Goal: Transaction & Acquisition: Purchase product/service

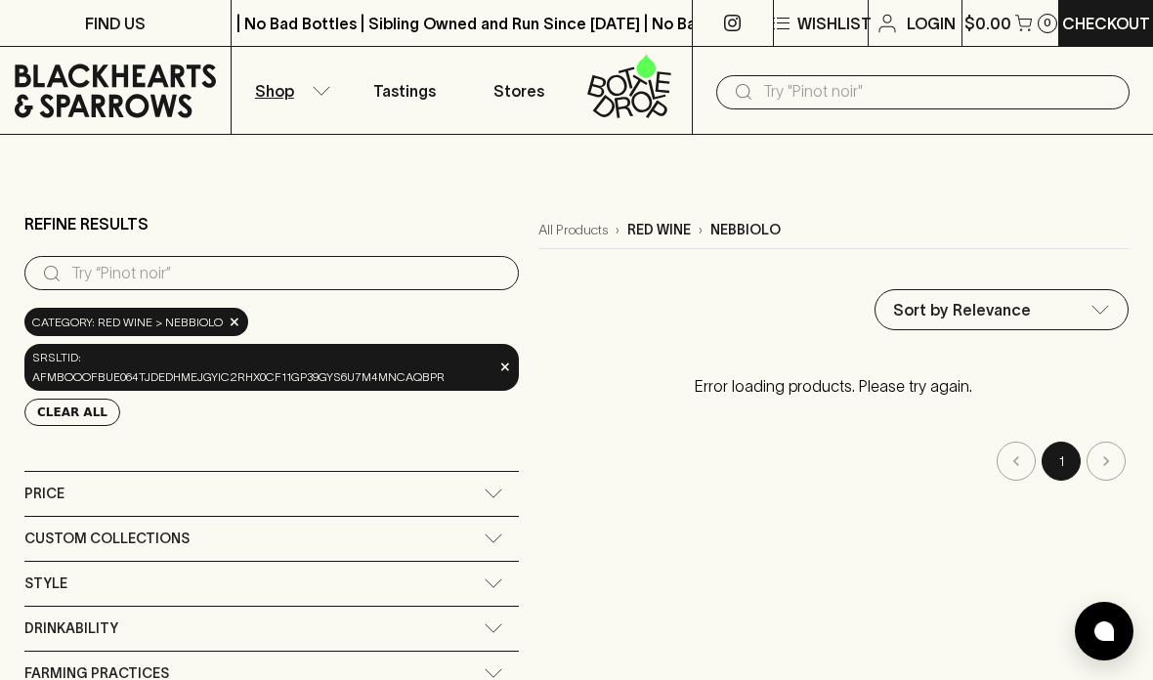
click at [995, 84] on input "text" at bounding box center [938, 91] width 351 height 31
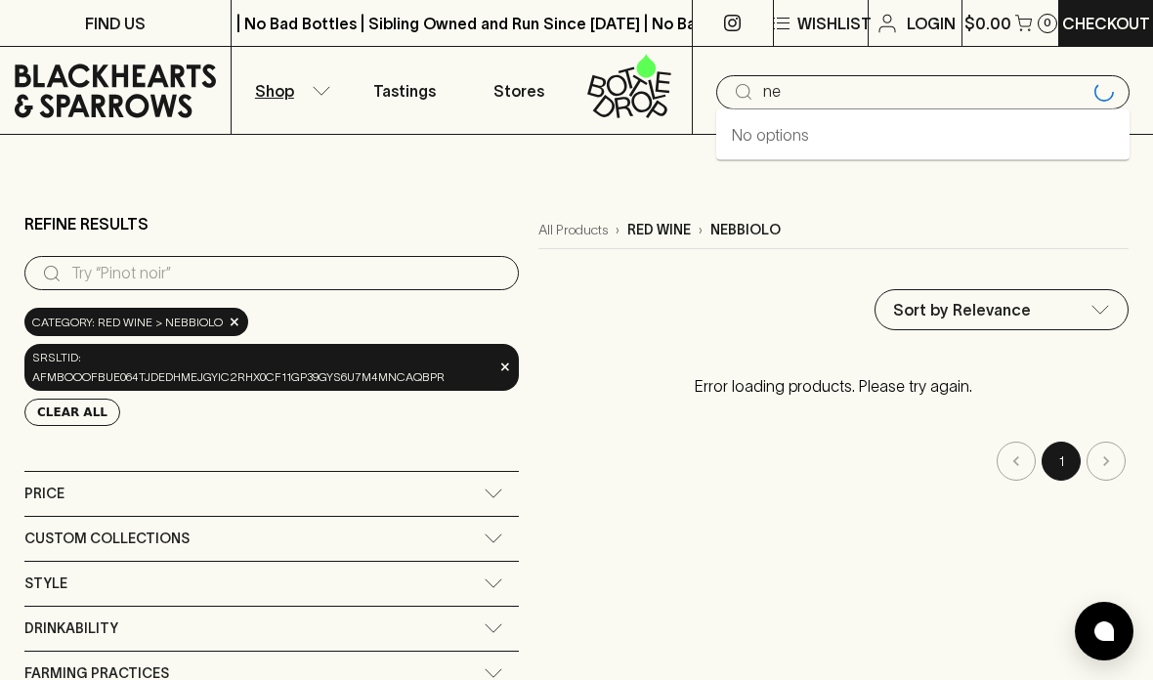
type input "n"
click at [499, 367] on span "×" at bounding box center [505, 367] width 12 height 21
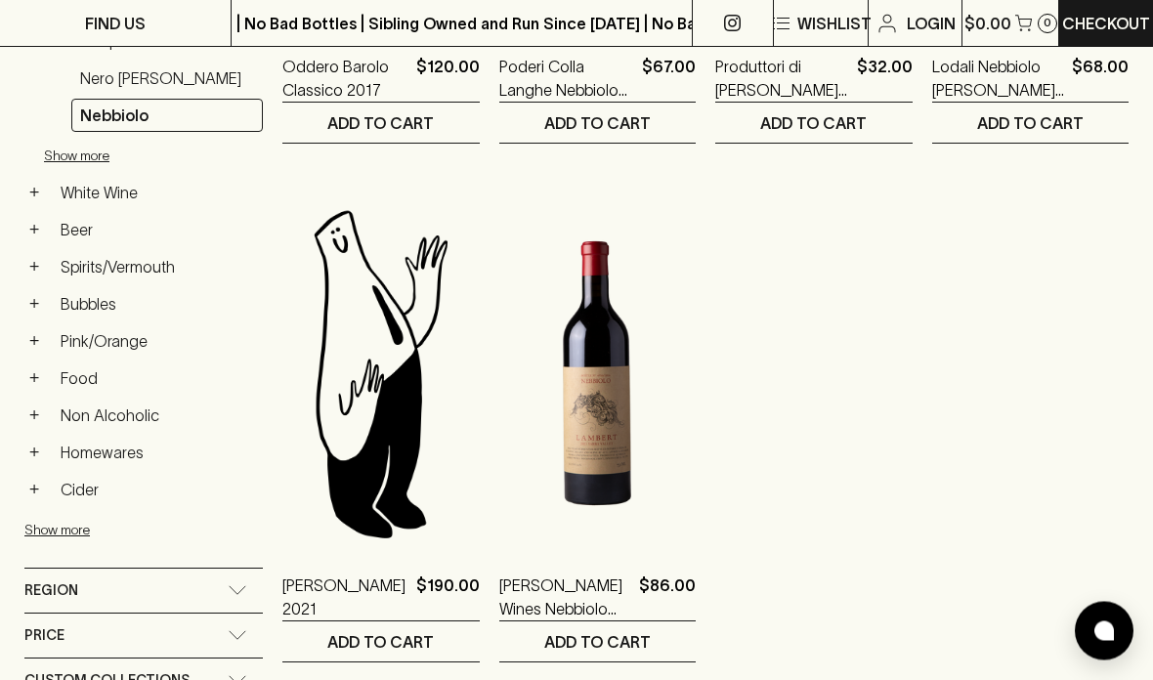
scroll to position [720, 0]
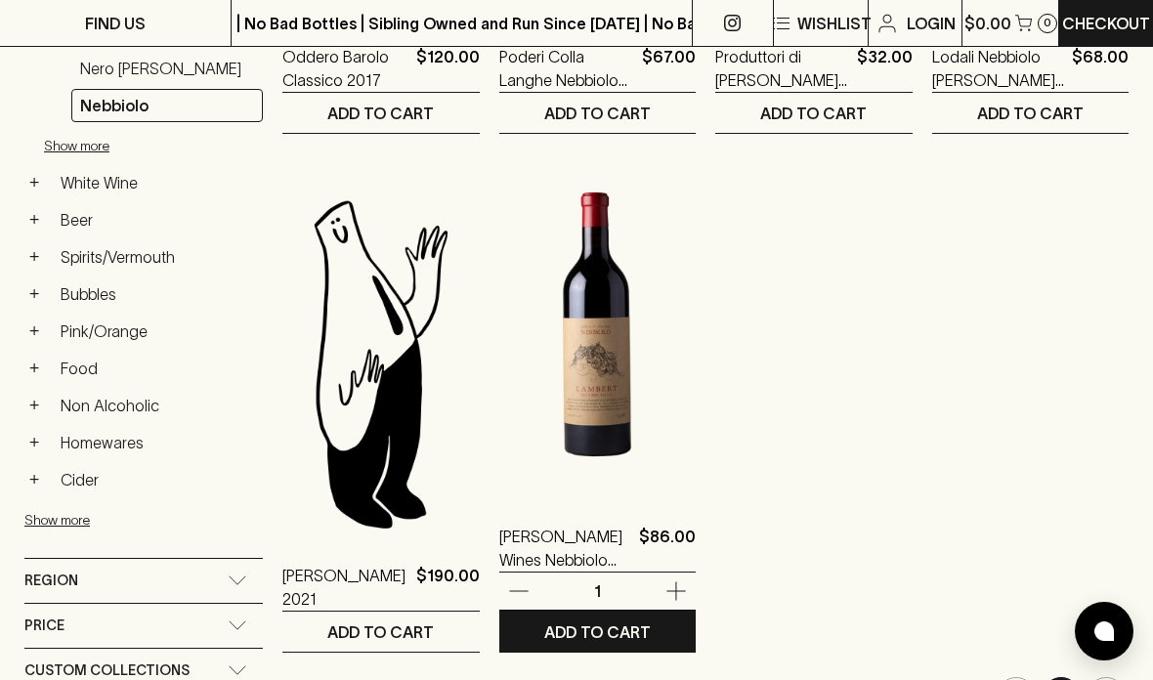
click at [609, 320] on img at bounding box center [597, 324] width 197 height 342
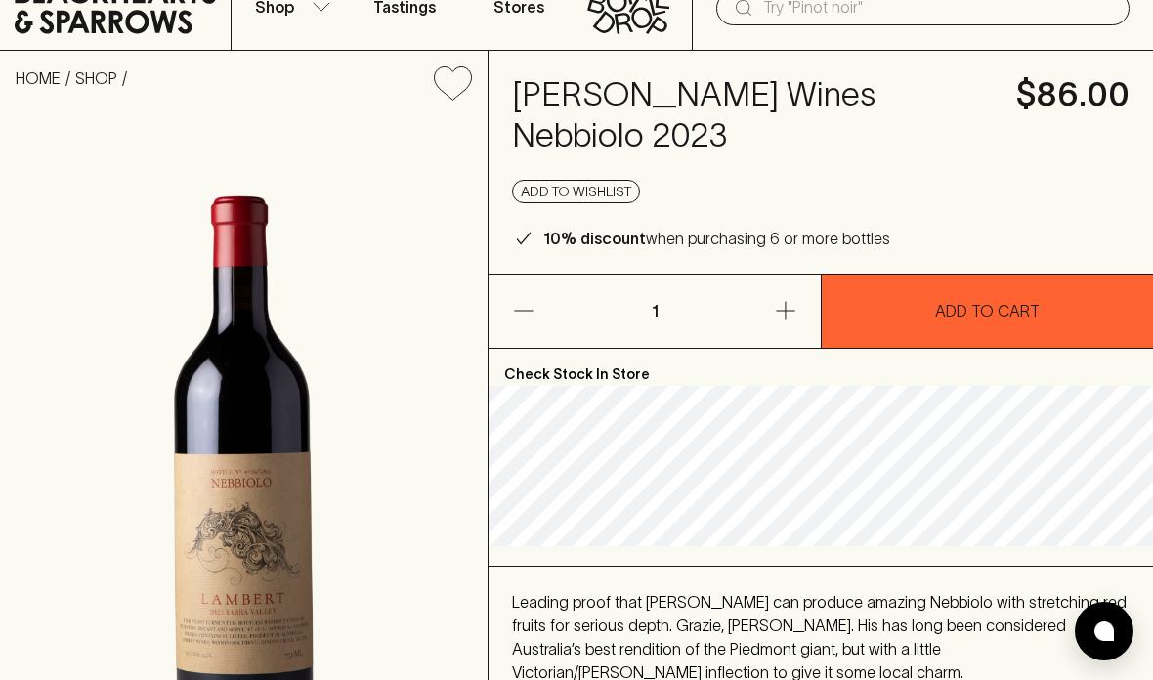
scroll to position [67, 0]
